Goal: Obtain resource: Download file/media

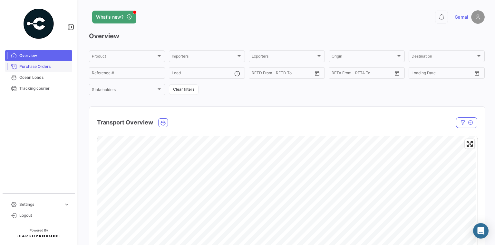
click at [25, 68] on span "Purchase Orders" at bounding box center [44, 67] width 50 height 6
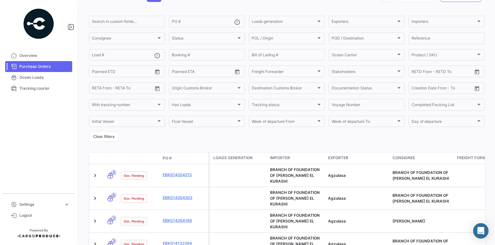
scroll to position [77, 0]
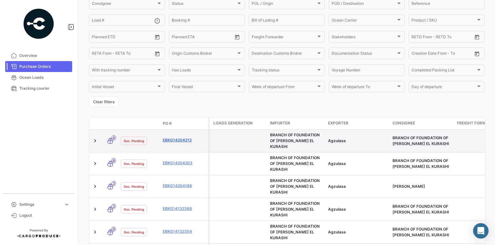
click at [179, 138] on link "EBKG14204213" at bounding box center [184, 141] width 43 height 6
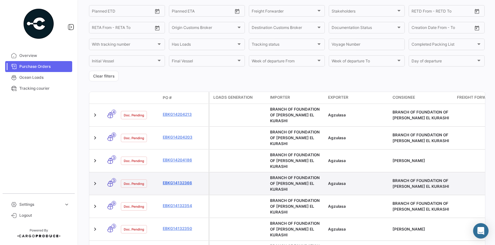
click at [181, 180] on link "EBKG14132366" at bounding box center [184, 183] width 43 height 6
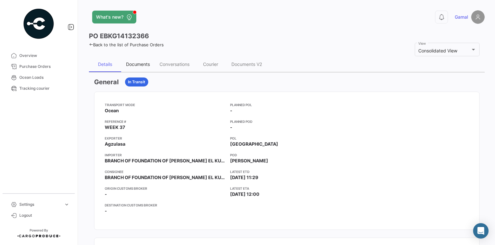
click at [145, 63] on div "Documents" at bounding box center [138, 64] width 24 height 5
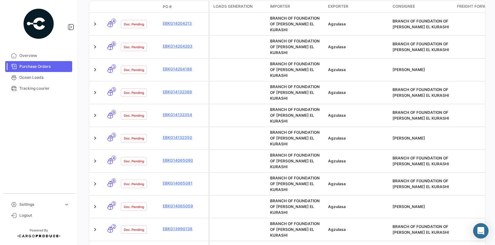
scroll to position [206, 0]
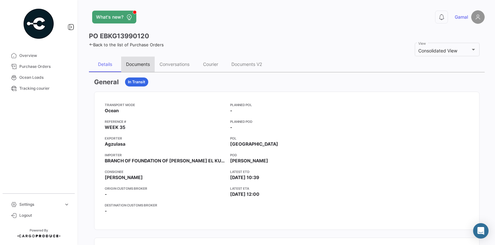
click at [146, 64] on div "Documents" at bounding box center [138, 64] width 24 height 5
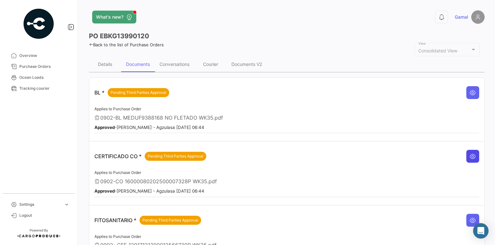
click at [470, 153] on icon at bounding box center [472, 156] width 6 height 6
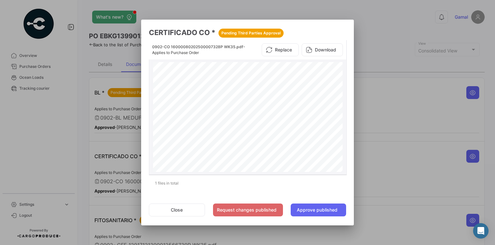
scroll to position [26, 0]
click at [321, 50] on button "Download" at bounding box center [321, 49] width 41 height 13
click at [409, 106] on div at bounding box center [247, 122] width 495 height 245
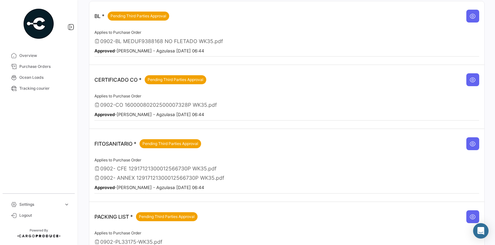
scroll to position [77, 0]
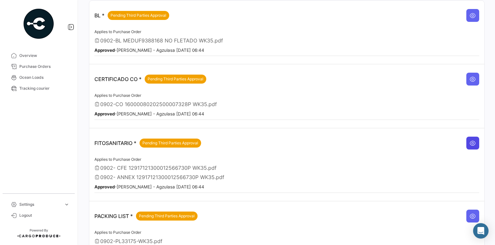
click at [469, 140] on icon at bounding box center [472, 143] width 6 height 6
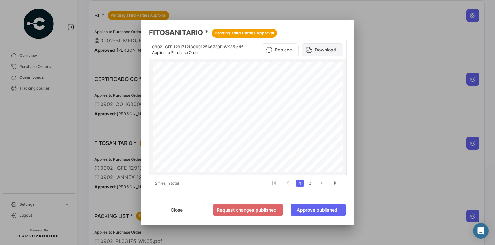
click at [326, 46] on button "Download" at bounding box center [321, 49] width 41 height 13
click at [408, 32] on div at bounding box center [247, 122] width 495 height 245
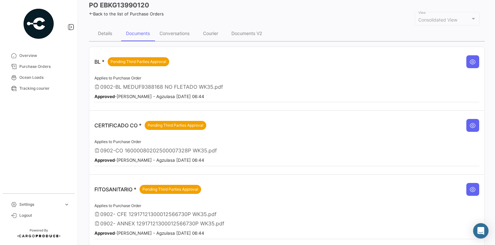
scroll to position [0, 0]
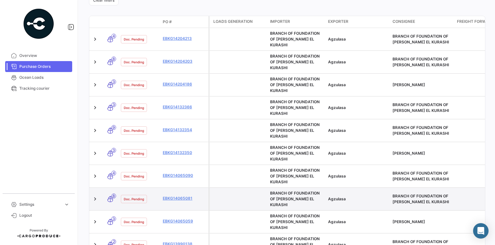
scroll to position [180, 0]
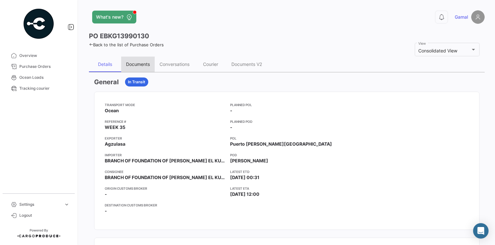
click at [146, 65] on div "Documents" at bounding box center [138, 64] width 24 height 5
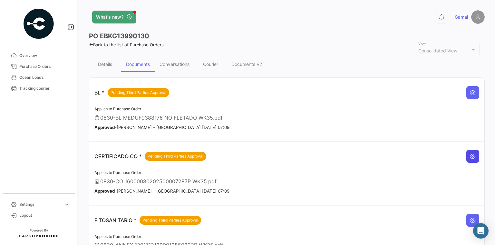
click at [466, 153] on button at bounding box center [472, 156] width 13 height 13
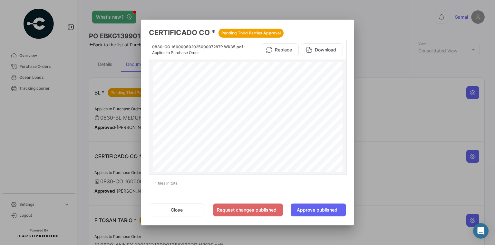
scroll to position [77, 0]
click at [320, 48] on button "Download" at bounding box center [321, 49] width 41 height 13
click at [414, 104] on div at bounding box center [247, 122] width 495 height 245
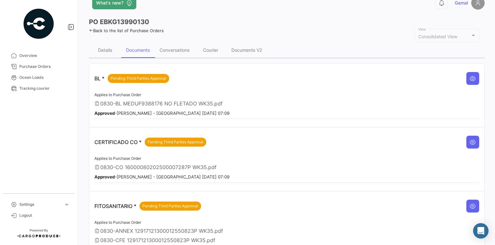
scroll to position [52, 0]
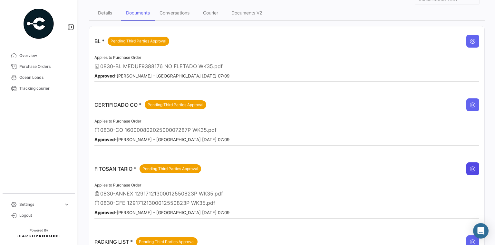
click at [469, 166] on icon at bounding box center [472, 169] width 6 height 6
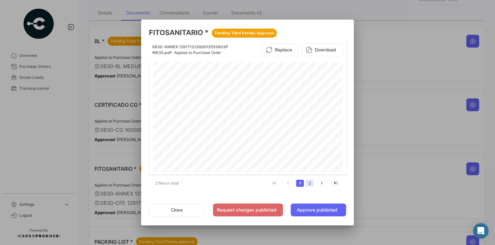
click at [309, 183] on link "2" at bounding box center [310, 183] width 8 height 7
click at [327, 49] on button "Download" at bounding box center [321, 49] width 41 height 13
click at [414, 40] on div at bounding box center [247, 122] width 495 height 245
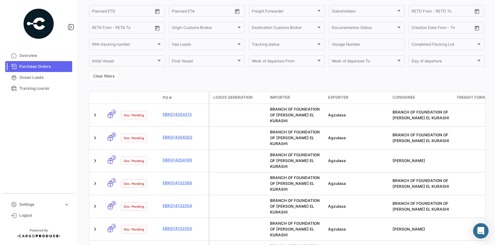
scroll to position [206, 0]
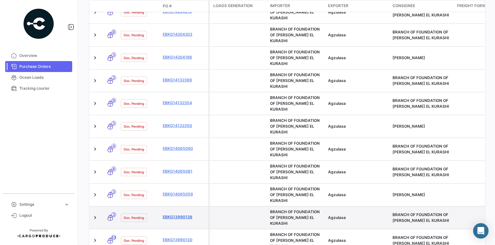
click at [184, 214] on link "EBKG13990138" at bounding box center [184, 217] width 43 height 6
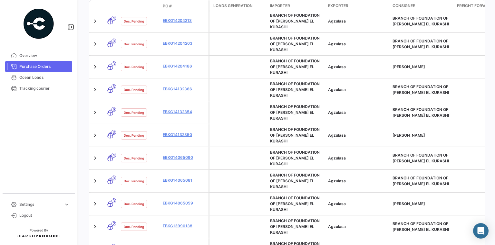
scroll to position [258, 0]
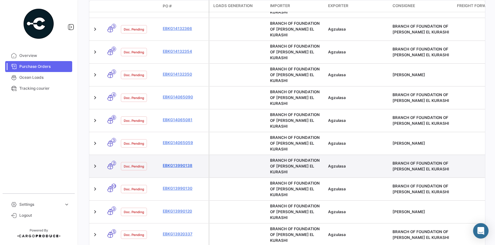
click at [183, 163] on link "EBKG13990138" at bounding box center [184, 166] width 43 height 6
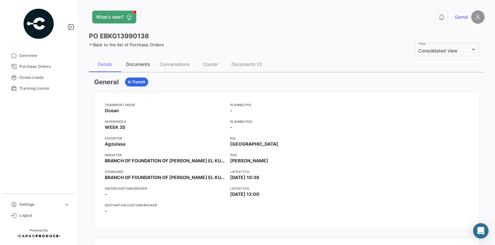
click at [141, 64] on div "Documents" at bounding box center [138, 64] width 24 height 5
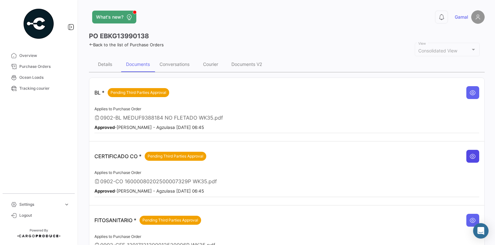
click at [469, 153] on icon at bounding box center [472, 156] width 6 height 6
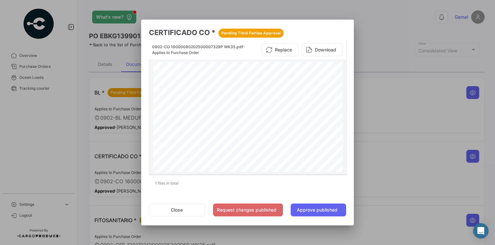
scroll to position [77, 0]
click at [319, 50] on button "Download" at bounding box center [321, 49] width 41 height 13
click at [388, 119] on div at bounding box center [247, 122] width 495 height 245
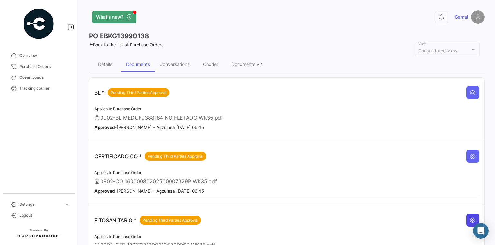
click at [469, 217] on icon at bounding box center [472, 220] width 6 height 6
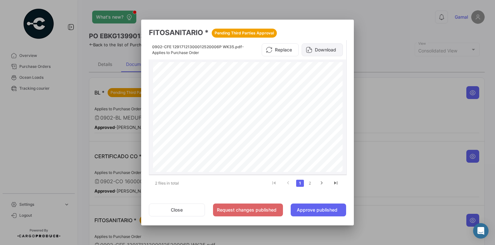
click at [329, 51] on button "Download" at bounding box center [321, 49] width 41 height 13
click at [392, 106] on div at bounding box center [247, 122] width 495 height 245
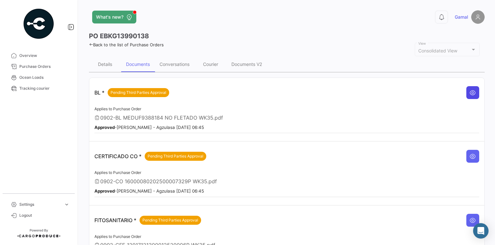
click at [469, 91] on icon at bounding box center [472, 93] width 6 height 6
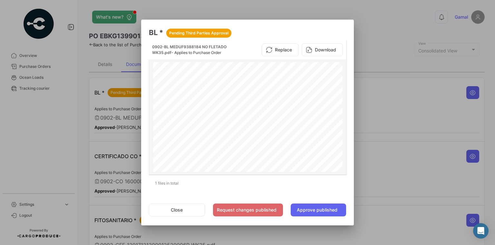
scroll to position [0, 0]
click at [381, 91] on div at bounding box center [247, 122] width 495 height 245
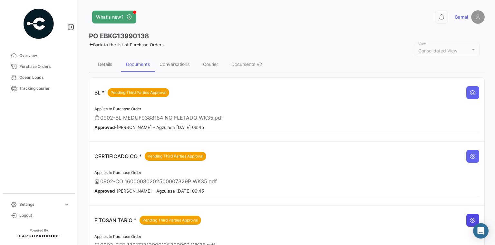
click at [469, 218] on icon at bounding box center [472, 220] width 6 height 6
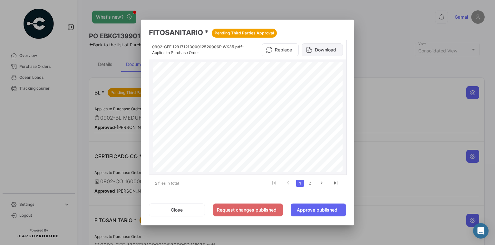
click at [331, 50] on button "Download" at bounding box center [321, 49] width 41 height 13
click at [388, 25] on div at bounding box center [247, 122] width 495 height 245
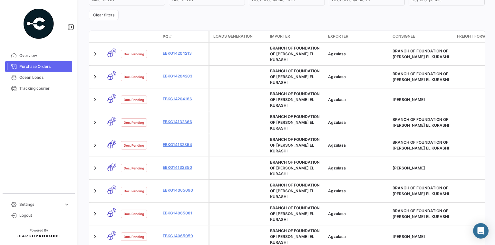
scroll to position [232, 0]
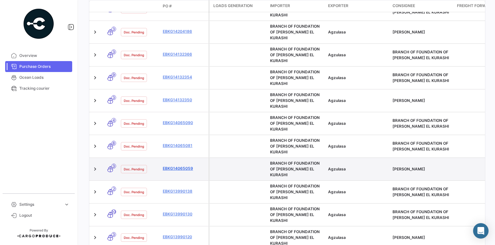
click at [181, 166] on link "EBKG14065059" at bounding box center [184, 169] width 43 height 6
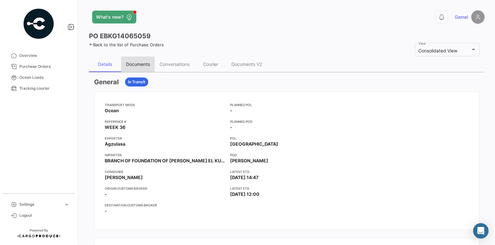
click at [145, 66] on div "Documents" at bounding box center [138, 64] width 24 height 5
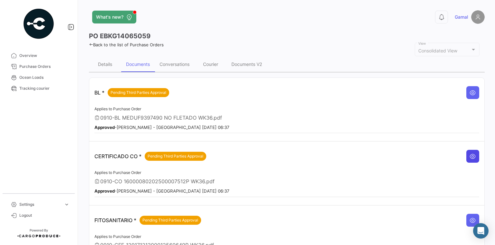
click at [469, 155] on icon at bounding box center [472, 156] width 6 height 6
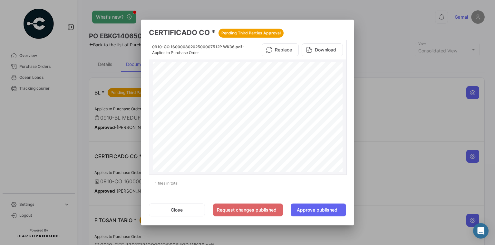
scroll to position [52, 0]
click at [315, 49] on button "Download" at bounding box center [321, 49] width 41 height 13
click at [435, 157] on div at bounding box center [247, 122] width 495 height 245
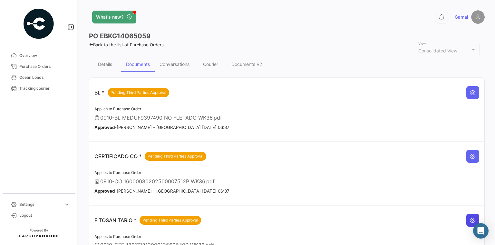
click at [470, 217] on icon at bounding box center [472, 220] width 6 height 6
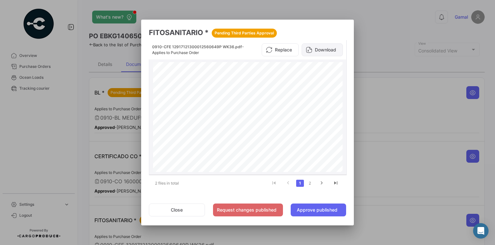
click at [321, 48] on button "Download" at bounding box center [321, 49] width 41 height 13
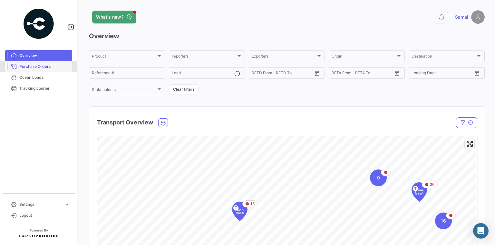
click at [34, 66] on span "Purchase Orders" at bounding box center [44, 67] width 50 height 6
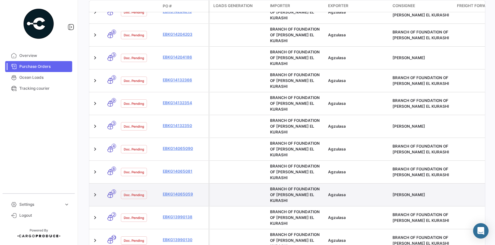
scroll to position [180, 0]
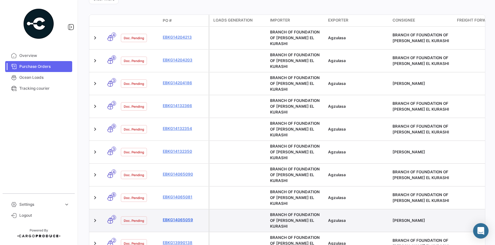
click at [174, 217] on link "EBKG14065059" at bounding box center [184, 220] width 43 height 6
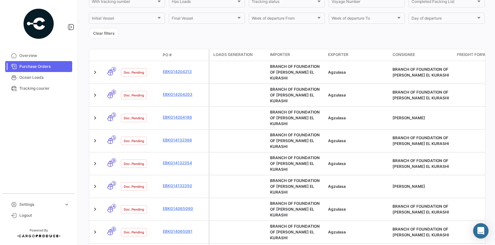
scroll to position [206, 0]
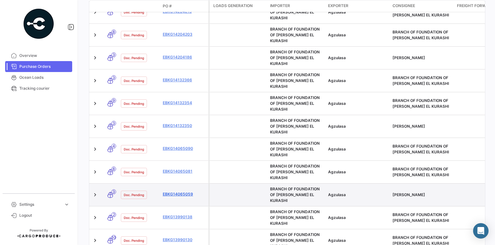
click at [182, 192] on link "EBKG14065059" at bounding box center [184, 195] width 43 height 6
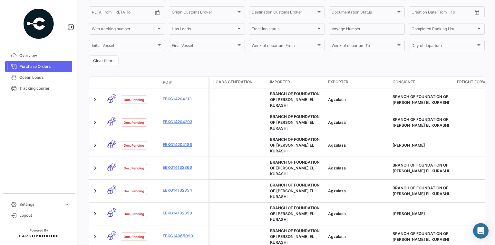
scroll to position [155, 0]
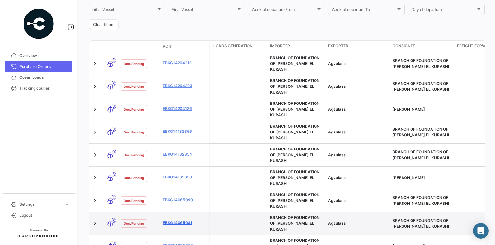
click at [183, 220] on link "EBKG14065081" at bounding box center [184, 223] width 43 height 6
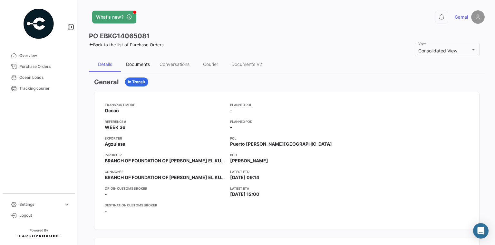
click at [141, 65] on div "Documents" at bounding box center [138, 64] width 24 height 5
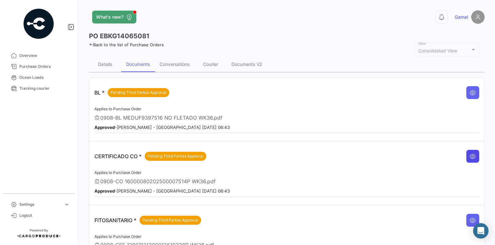
click at [469, 154] on icon at bounding box center [472, 156] width 6 height 6
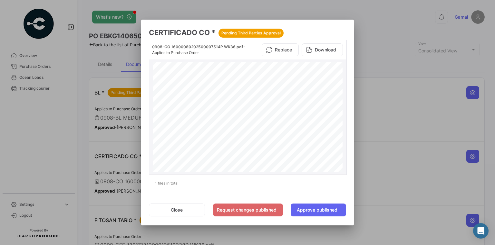
scroll to position [77, 0]
click at [320, 49] on button "Download" at bounding box center [321, 49] width 41 height 13
click at [402, 114] on div at bounding box center [247, 122] width 495 height 245
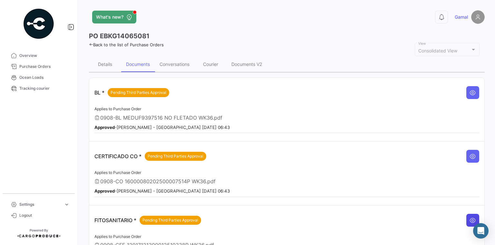
click at [469, 218] on icon at bounding box center [472, 220] width 6 height 6
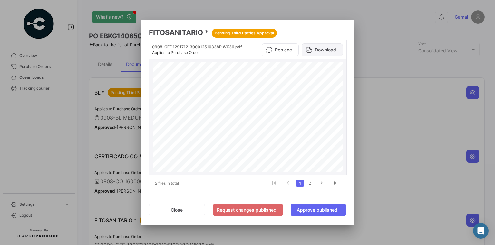
click at [328, 48] on button "Download" at bounding box center [321, 49] width 41 height 13
click at [373, 41] on div at bounding box center [247, 122] width 495 height 245
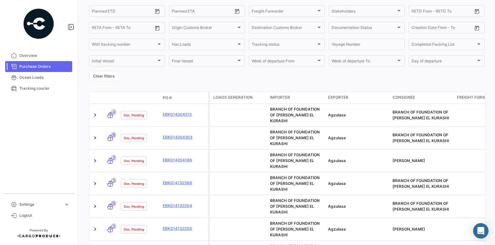
scroll to position [206, 0]
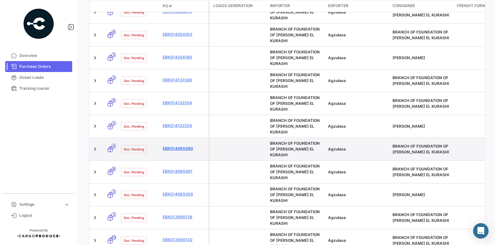
click at [177, 146] on link "EBKG14065090" at bounding box center [184, 149] width 43 height 6
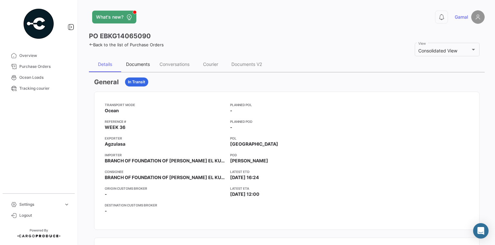
click at [146, 64] on div "Documents" at bounding box center [138, 64] width 24 height 5
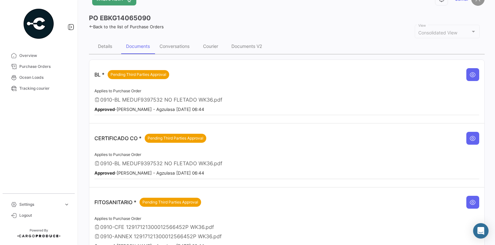
scroll to position [52, 0]
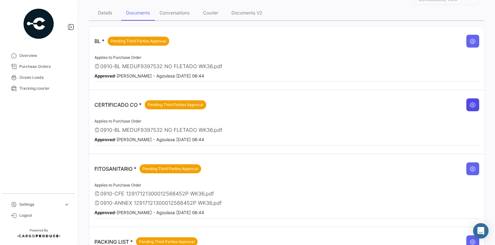
click at [469, 103] on icon at bounding box center [472, 105] width 6 height 6
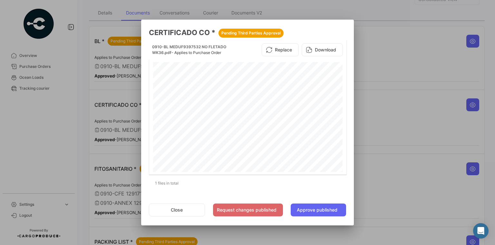
click at [392, 118] on div at bounding box center [247, 122] width 495 height 245
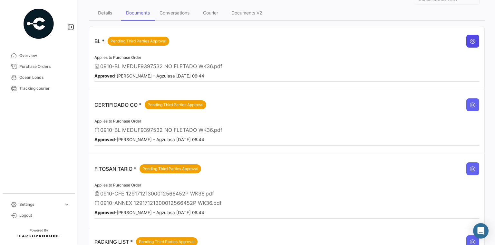
click at [470, 41] on icon at bounding box center [472, 41] width 6 height 6
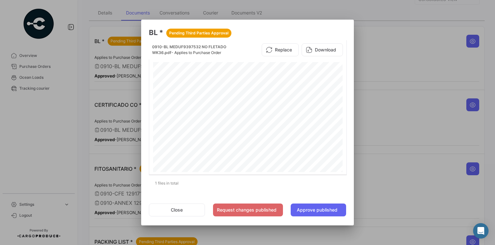
click at [415, 103] on div at bounding box center [247, 122] width 495 height 245
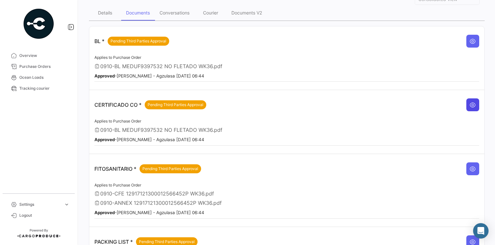
click at [466, 100] on button at bounding box center [472, 105] width 13 height 13
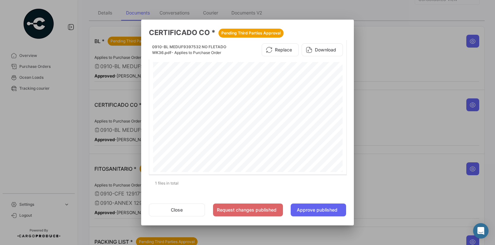
click at [386, 129] on div at bounding box center [247, 122] width 495 height 245
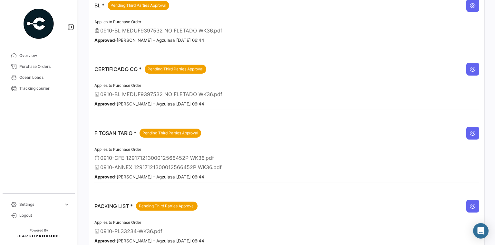
scroll to position [103, 0]
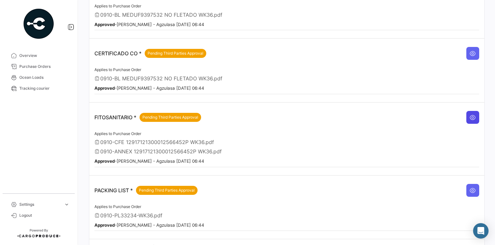
click at [470, 114] on icon at bounding box center [472, 117] width 6 height 6
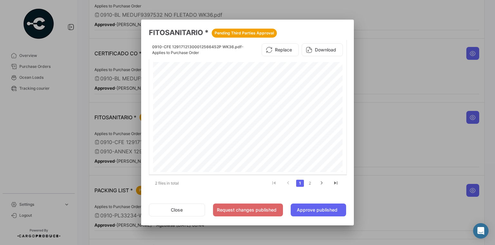
click at [417, 146] on div at bounding box center [247, 122] width 495 height 245
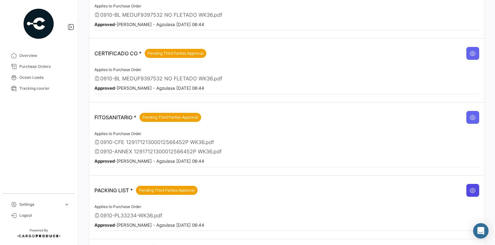
click at [466, 187] on button at bounding box center [472, 190] width 13 height 13
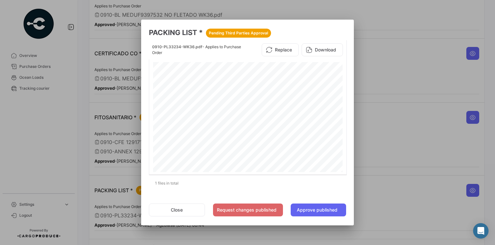
click at [396, 142] on div at bounding box center [247, 122] width 495 height 245
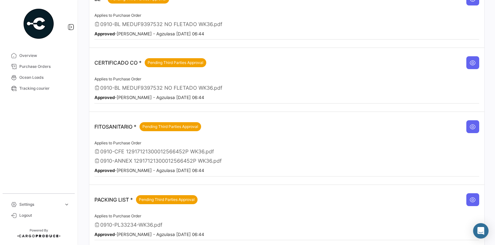
scroll to position [77, 0]
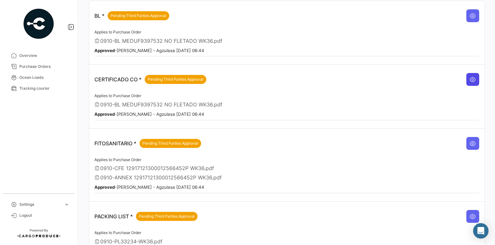
click at [469, 77] on icon at bounding box center [472, 79] width 6 height 6
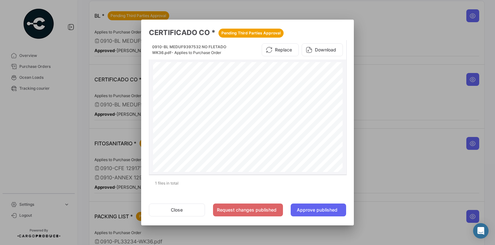
scroll to position [155, 0]
click at [396, 88] on div at bounding box center [247, 122] width 495 height 245
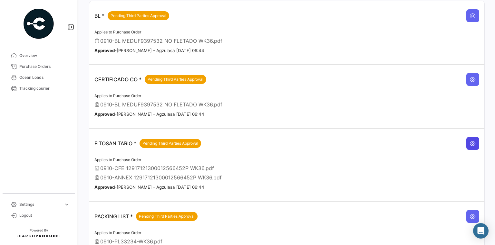
click at [470, 142] on icon at bounding box center [472, 143] width 6 height 6
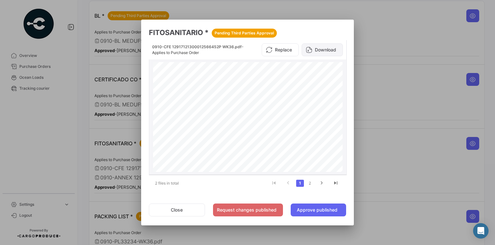
click at [319, 51] on button "Download" at bounding box center [321, 49] width 41 height 13
click at [418, 17] on div at bounding box center [247, 122] width 495 height 245
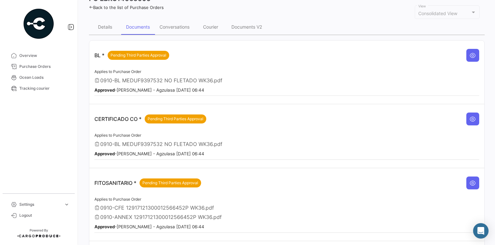
scroll to position [0, 0]
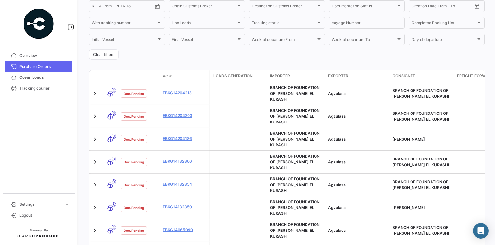
scroll to position [180, 0]
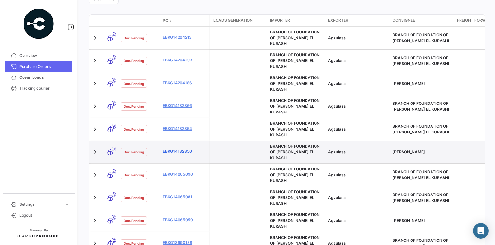
click at [180, 149] on link "EBKG14132350" at bounding box center [184, 152] width 43 height 6
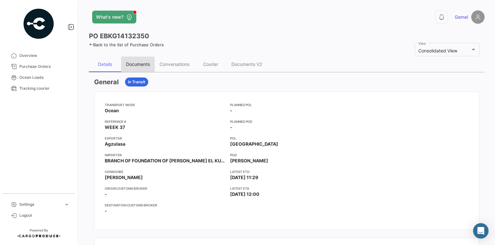
click at [140, 63] on div "Documents" at bounding box center [138, 64] width 24 height 5
